Goal: Task Accomplishment & Management: Manage account settings

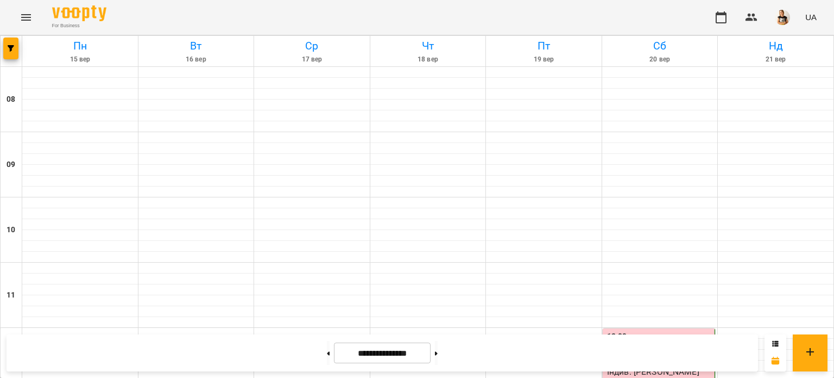
scroll to position [478, 0]
click at [327, 351] on button at bounding box center [328, 353] width 3 height 24
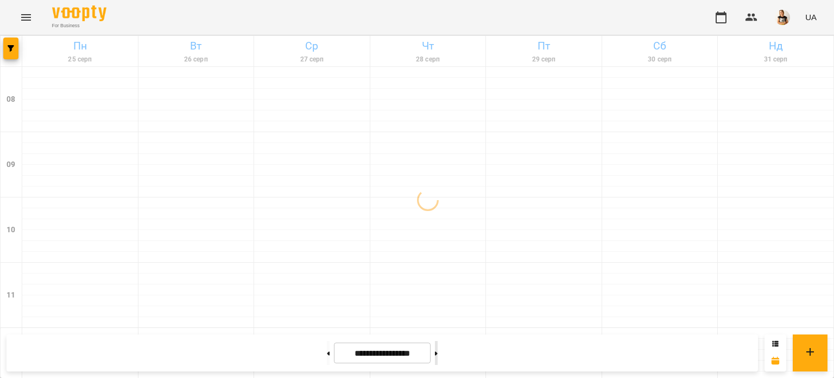
click at [438, 351] on icon at bounding box center [436, 353] width 3 height 4
click at [327, 354] on button at bounding box center [328, 353] width 3 height 24
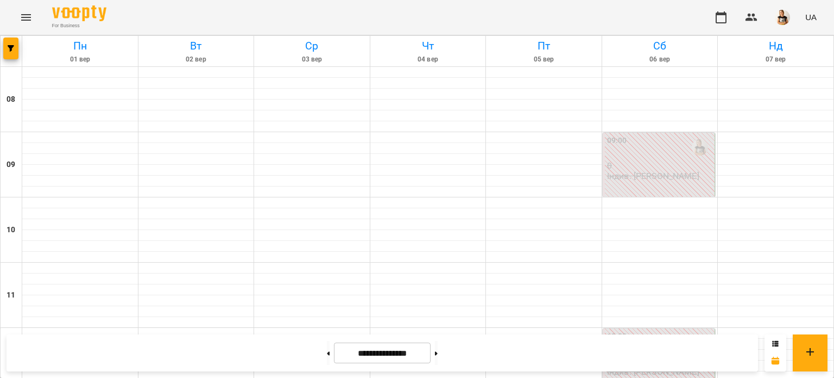
scroll to position [289, 0]
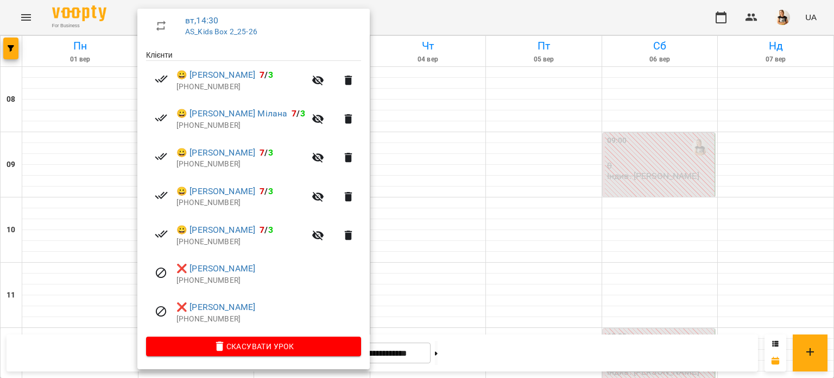
scroll to position [0, 0]
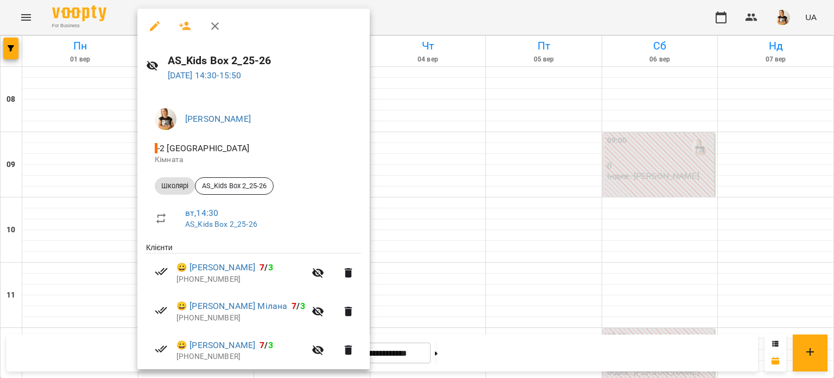
click at [652, 245] on div at bounding box center [417, 189] width 834 height 378
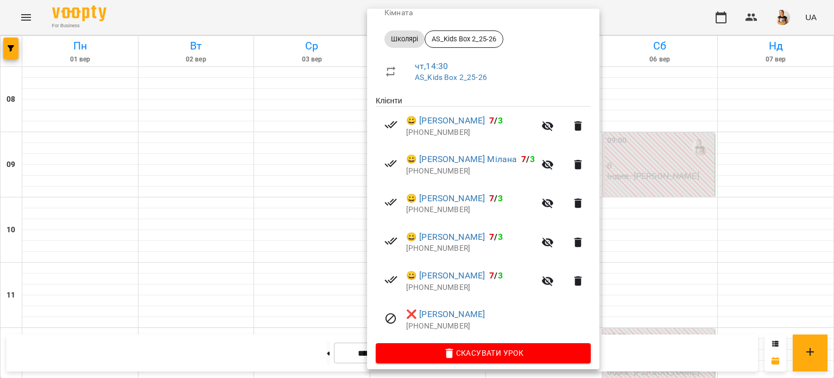
scroll to position [127, 0]
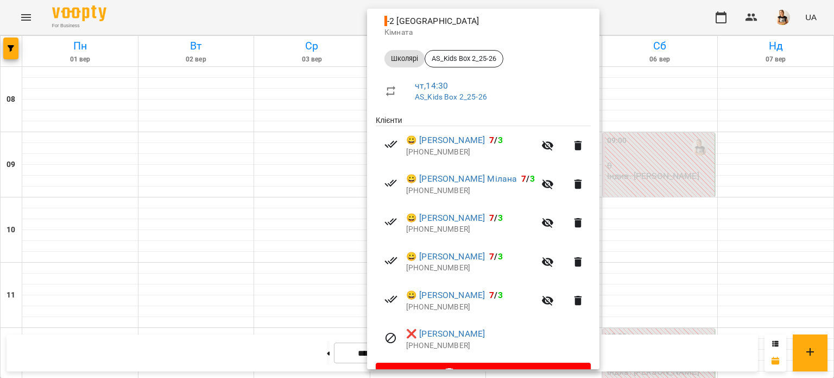
click at [675, 278] on div at bounding box center [417, 189] width 834 height 378
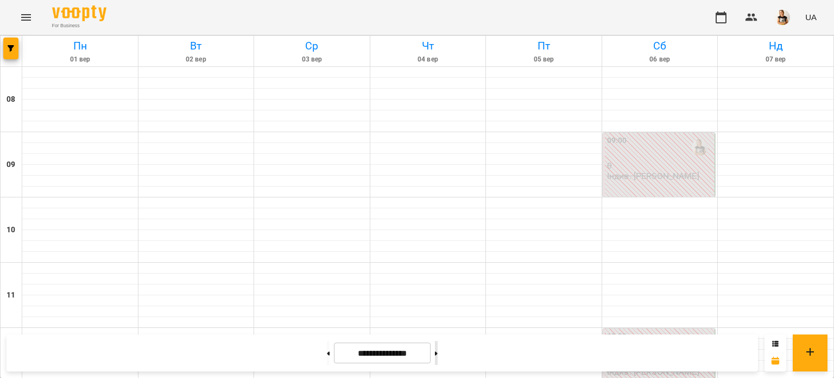
click at [438, 351] on icon at bounding box center [436, 353] width 3 height 4
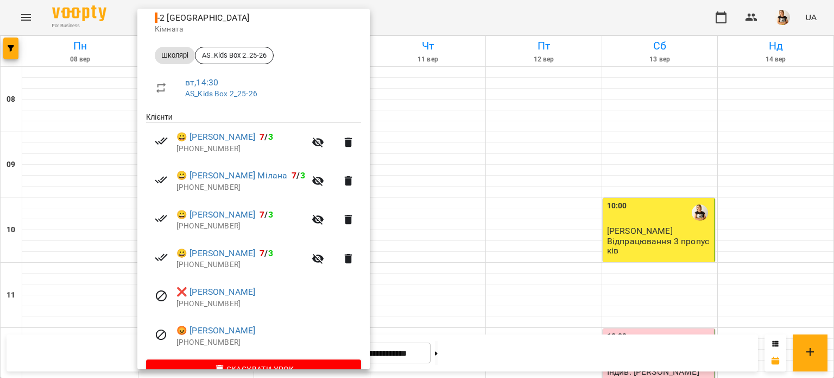
scroll to position [154, 0]
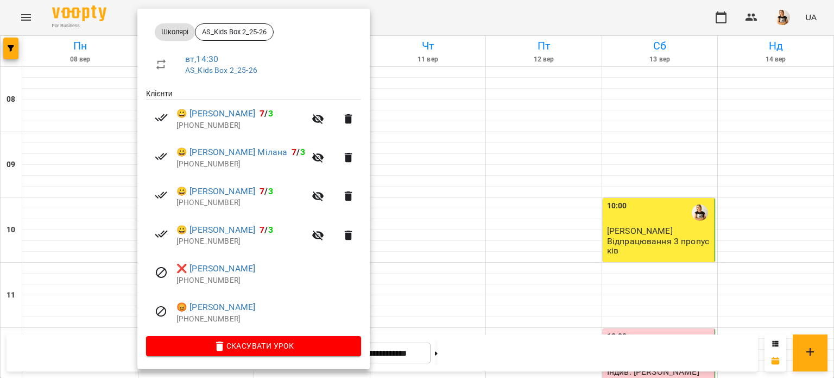
click at [677, 261] on div at bounding box center [417, 189] width 834 height 378
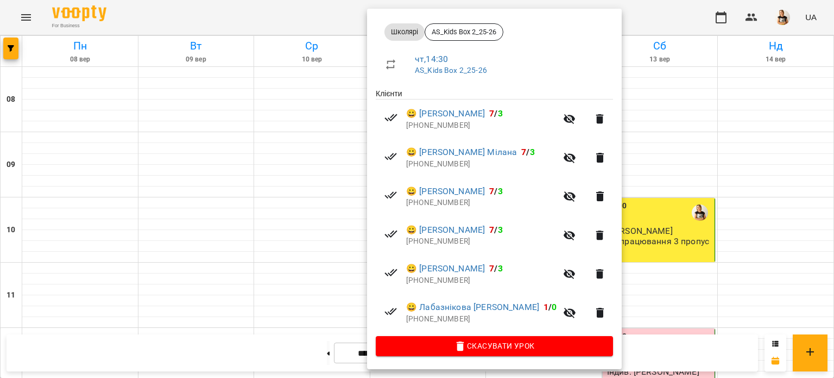
click at [668, 236] on div at bounding box center [417, 189] width 834 height 378
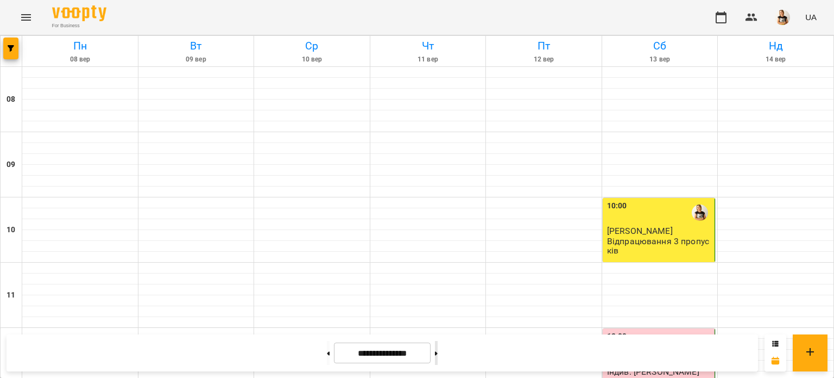
click at [438, 353] on button at bounding box center [436, 353] width 3 height 24
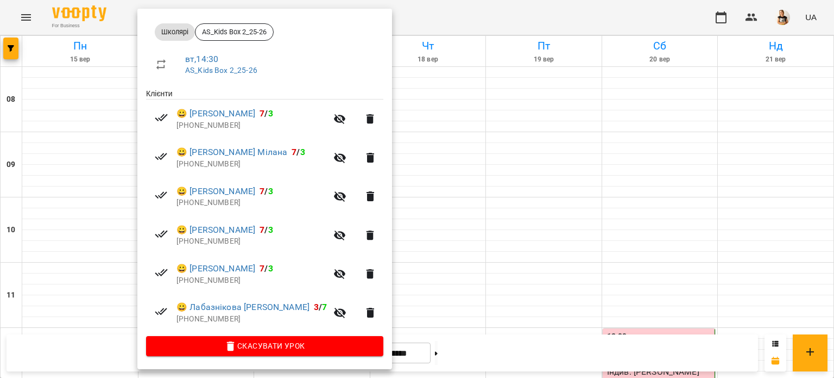
click at [425, 246] on div at bounding box center [417, 189] width 834 height 378
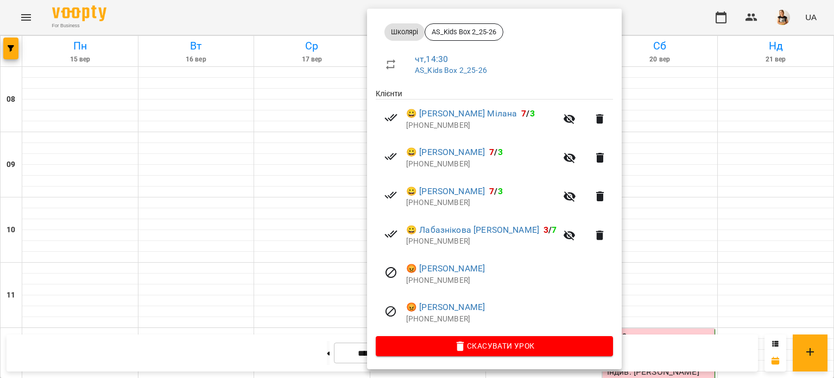
click at [645, 237] on div at bounding box center [417, 189] width 834 height 378
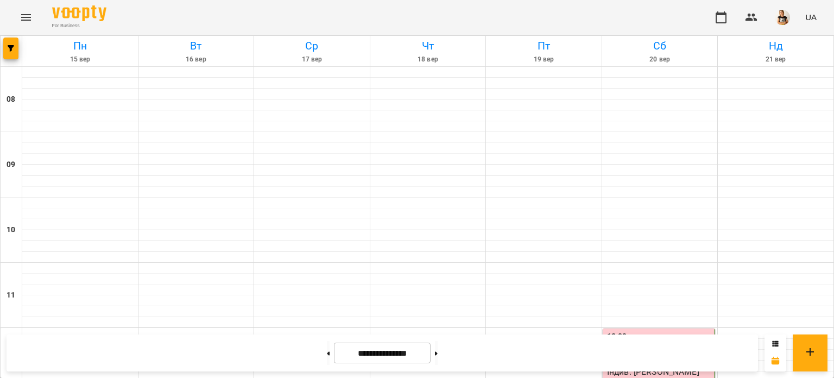
scroll to position [377, 0]
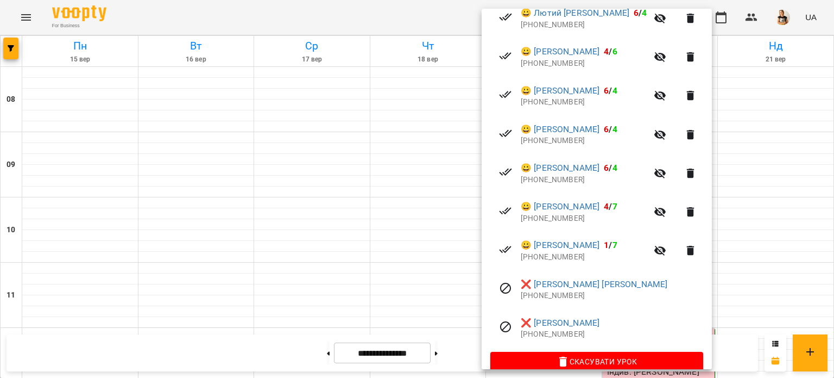
scroll to position [257, 0]
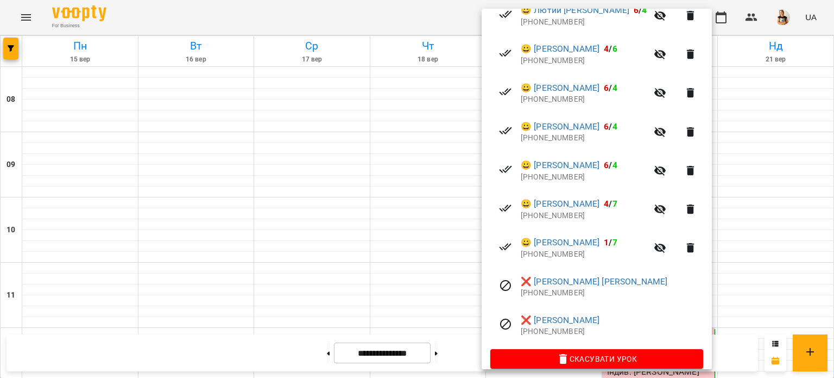
click at [745, 159] on div at bounding box center [417, 189] width 834 height 378
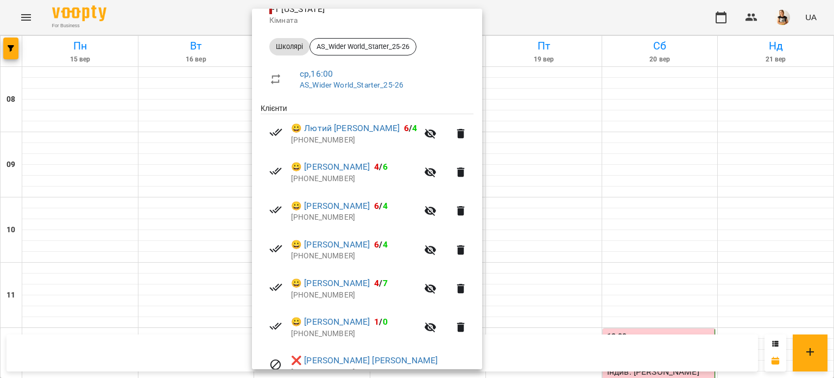
scroll to position [0, 0]
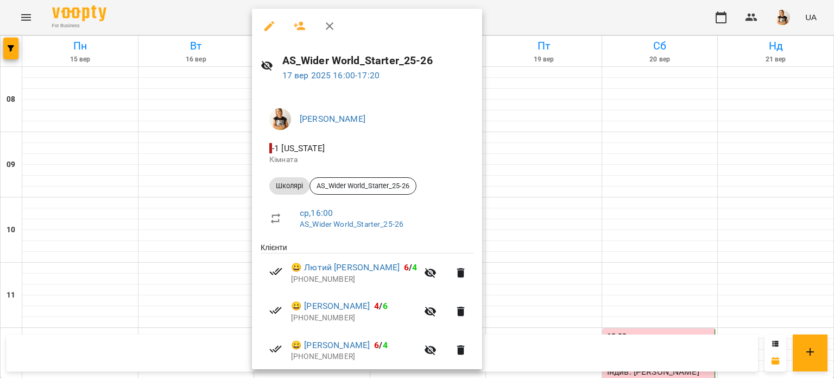
click at [757, 206] on div at bounding box center [417, 189] width 834 height 378
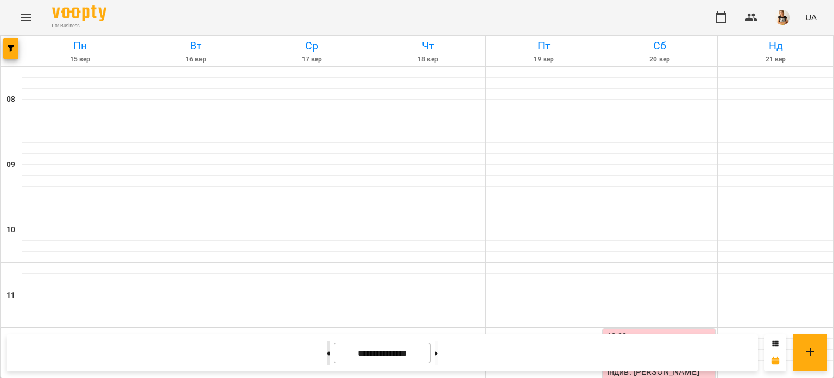
click at [328, 353] on icon at bounding box center [329, 353] width 3 height 4
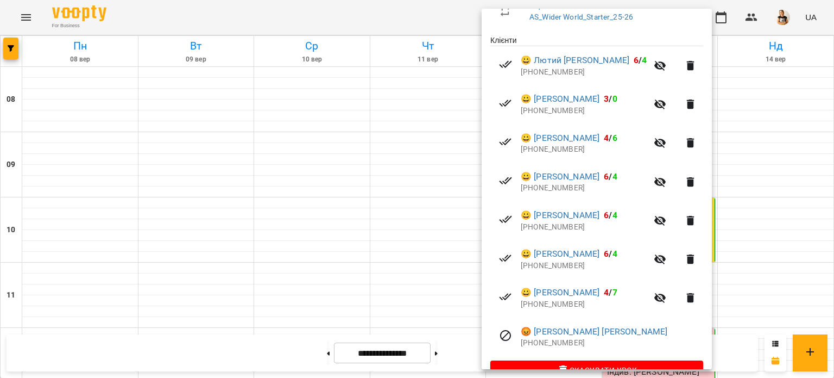
scroll to position [232, 0]
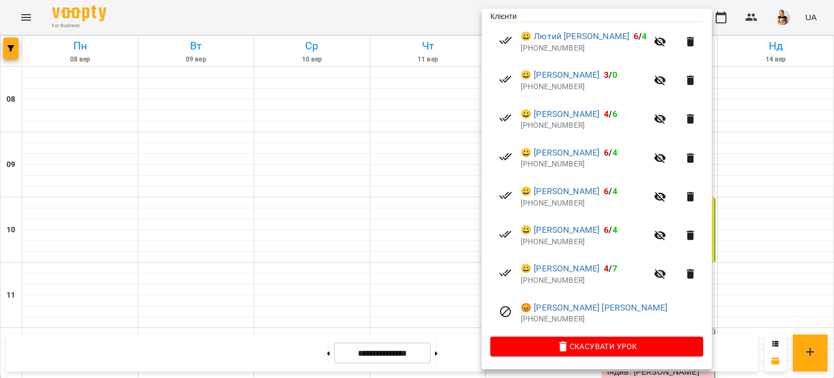
click at [303, 267] on div at bounding box center [417, 189] width 834 height 378
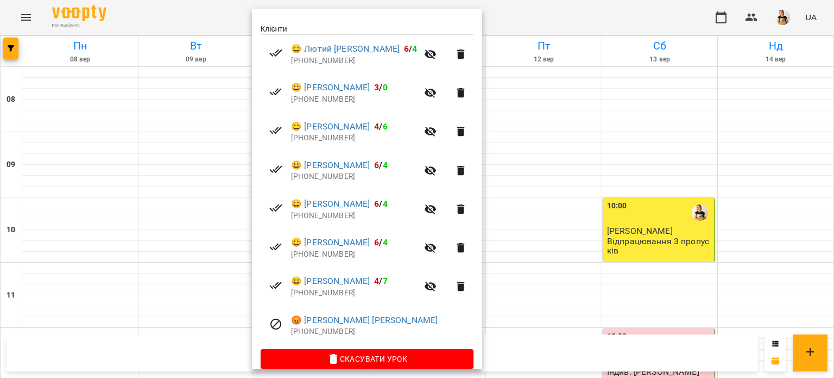
scroll to position [219, 0]
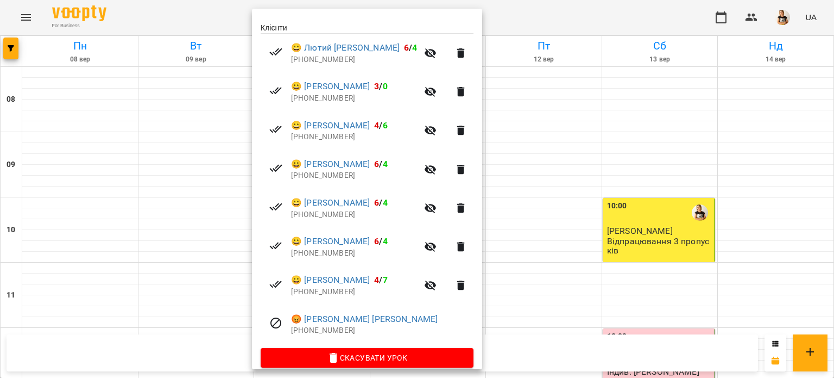
click at [528, 325] on div at bounding box center [417, 189] width 834 height 378
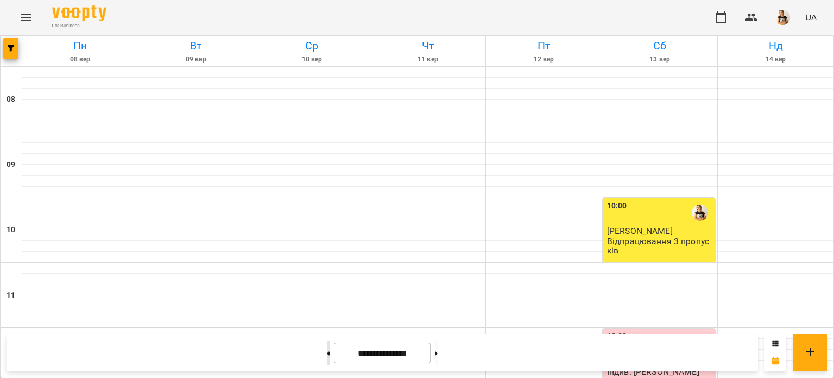
click at [328, 354] on icon at bounding box center [329, 353] width 3 height 4
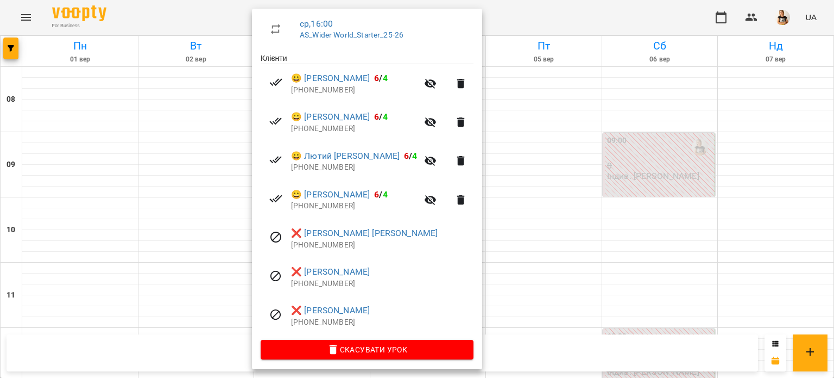
scroll to position [193, 0]
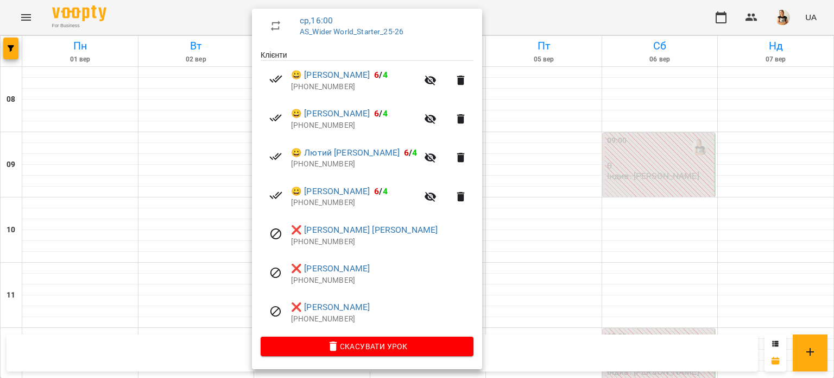
click at [521, 249] on div at bounding box center [417, 189] width 834 height 378
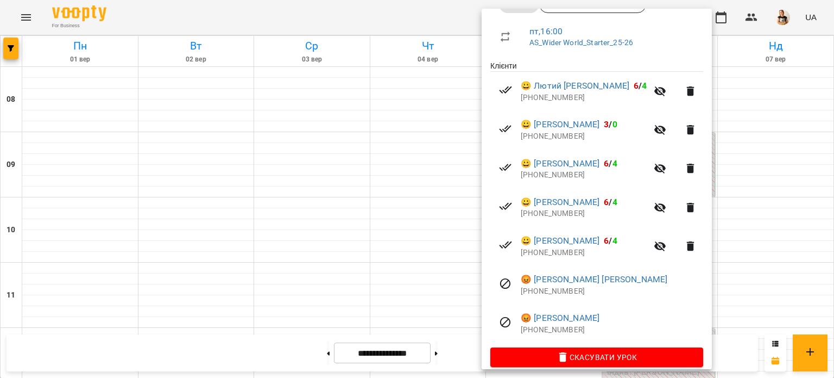
scroll to position [182, 0]
click at [751, 149] on div at bounding box center [417, 189] width 834 height 378
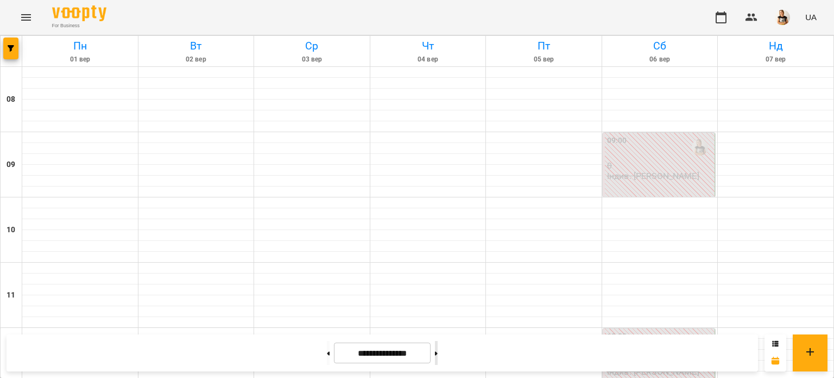
click at [438, 353] on button at bounding box center [436, 353] width 3 height 24
type input "**********"
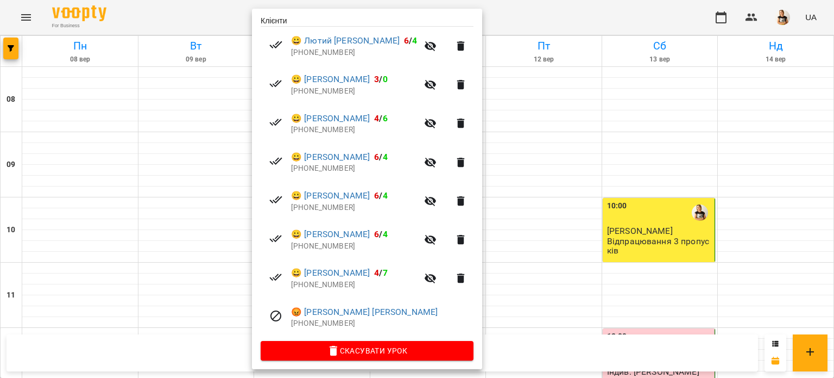
scroll to position [232, 0]
